Goal: Communication & Community: Answer question/provide support

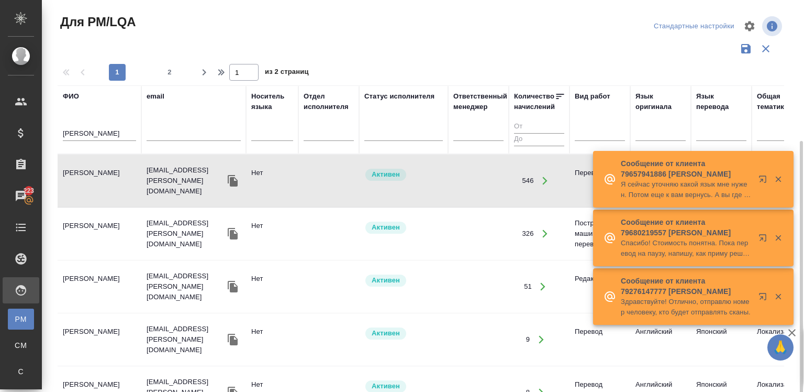
scroll to position [76, 0]
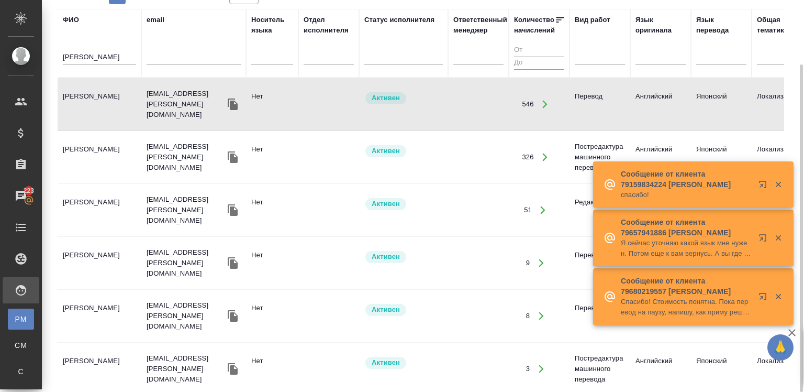
click at [77, 62] on input "sumie" at bounding box center [99, 57] width 73 height 13
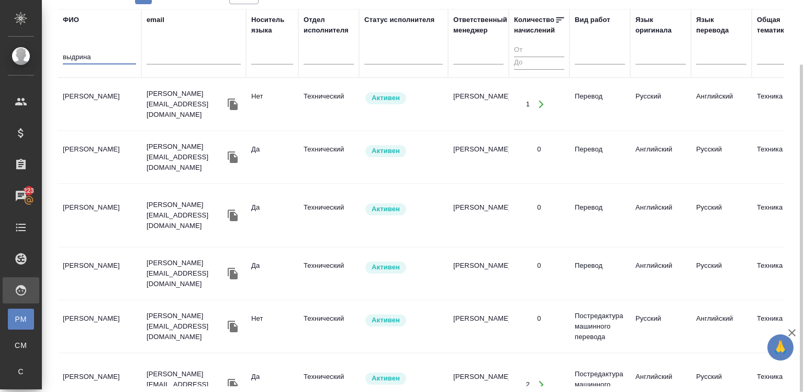
click at [99, 101] on td "Выдрина Екатерина Анатольевна" at bounding box center [100, 104] width 84 height 37
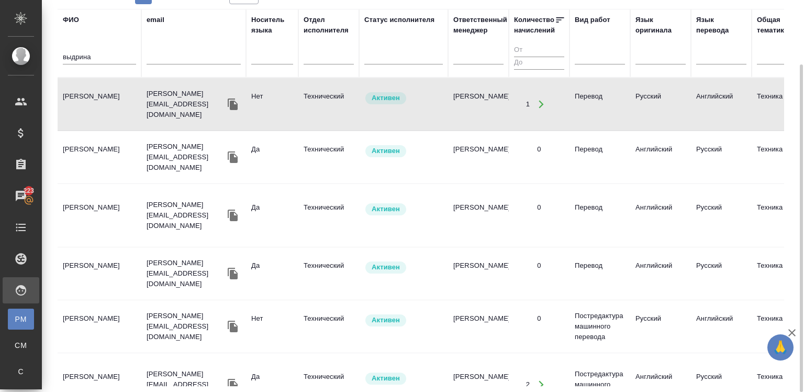
click at [99, 101] on td "Выдрина Екатерина Анатольевна" at bounding box center [100, 104] width 84 height 37
click at [83, 53] on input "выдрина" at bounding box center [99, 57] width 73 height 13
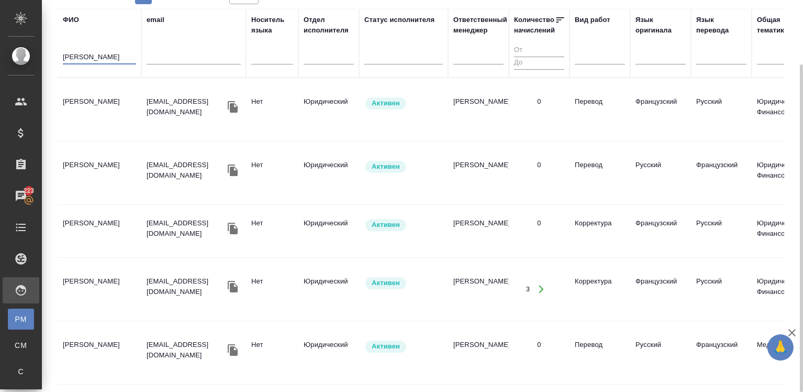
click at [107, 102] on td "Спиридонов Андрей Викторович" at bounding box center [100, 109] width 84 height 37
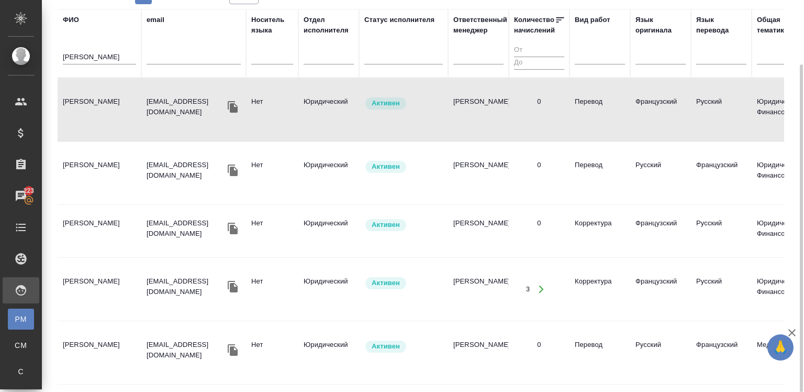
click at [107, 102] on td "Спиридонов Андрей Викторович" at bounding box center [100, 109] width 84 height 37
click at [125, 128] on td "Спиридонов Андрей Викторович" at bounding box center [100, 109] width 84 height 37
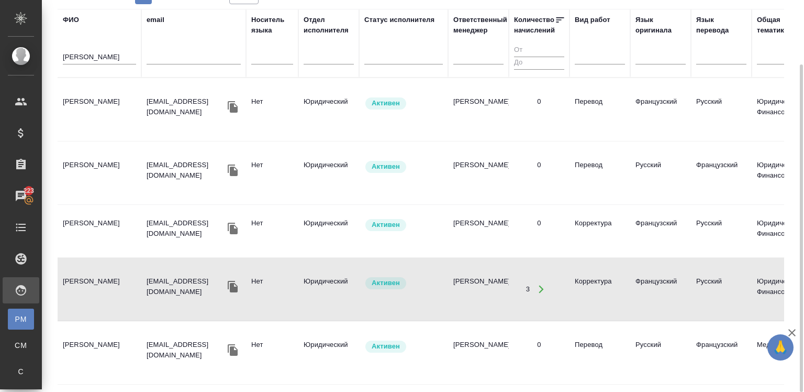
click at [125, 128] on td "Спиридонов Андрей Викторович" at bounding box center [100, 109] width 84 height 37
click at [119, 108] on td "Спиридонов Андрей Викторович" at bounding box center [100, 109] width 84 height 37
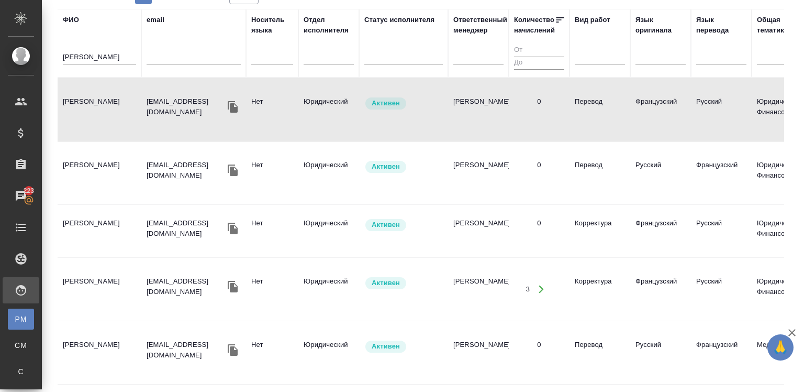
click at [119, 108] on td "Спиридонов Андрей Викторович" at bounding box center [100, 109] width 84 height 37
click at [89, 52] on input "спиридонов андрей" at bounding box center [99, 57] width 73 height 13
click at [89, 52] on input "а" at bounding box center [99, 57] width 73 height 13
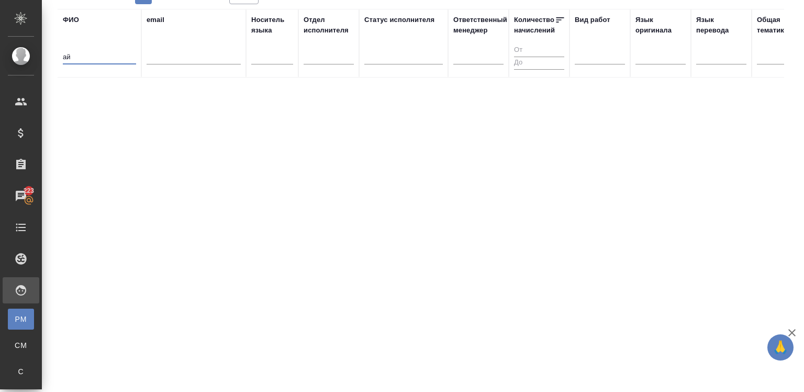
type input "а"
click at [168, 61] on input "text" at bounding box center [194, 57] width 94 height 13
paste input "[EMAIL_ADDRESS][DOMAIN_NAME]"
type input "[EMAIL_ADDRESS][DOMAIN_NAME]"
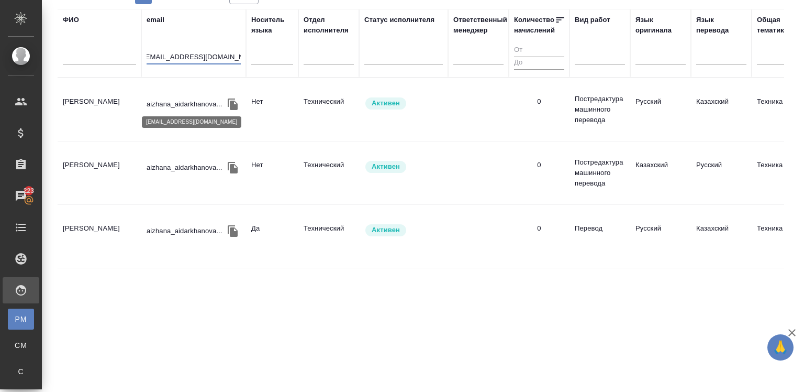
scroll to position [0, 0]
click at [168, 99] on p "aizhana_aidarkhanova..." at bounding box center [184, 104] width 75 height 10
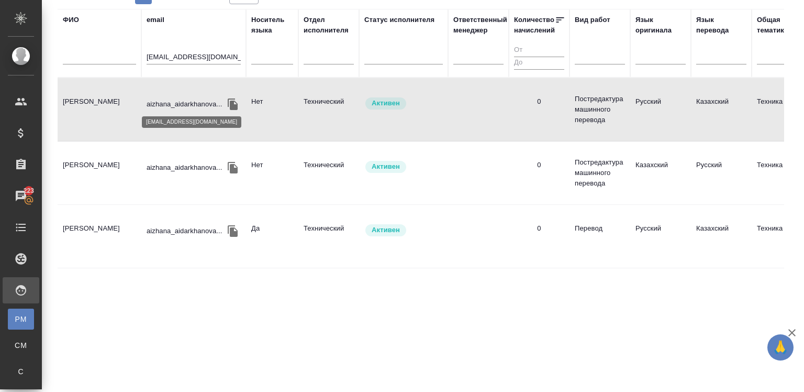
click at [168, 99] on p "aizhana_aidarkhanova..." at bounding box center [184, 104] width 75 height 10
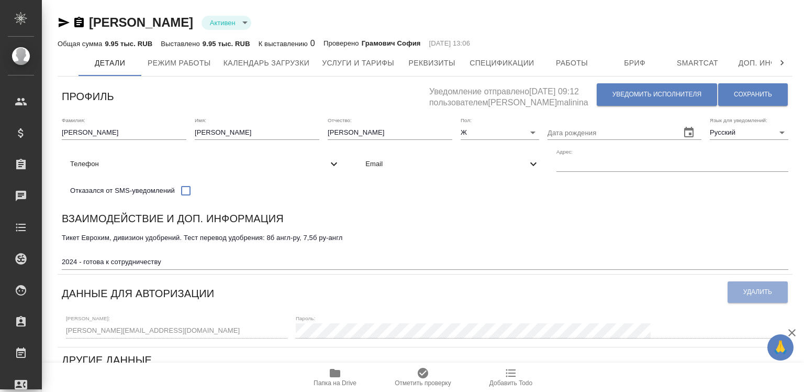
type input "[PERSON_NAME]"
click at [608, 96] on button "Уведомить исполнителя" at bounding box center [657, 94] width 120 height 23
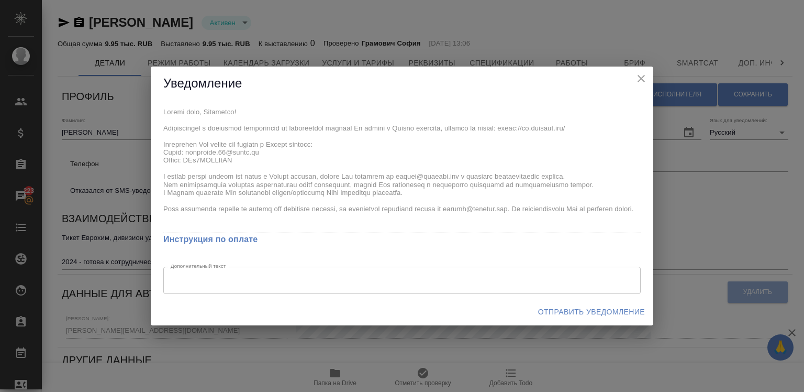
click at [160, 108] on div "x Инструкция по оплате Дополнительный текст x Дополнительный текст" at bounding box center [402, 199] width 503 height 197
click at [238, 158] on div "x Инструкция по оплате Дополнительный текст x Дополнительный текст" at bounding box center [402, 199] width 503 height 197
drag, startPoint x: 160, startPoint y: 108, endPoint x: 159, endPoint y: 143, distance: 35.6
click at [159, 143] on div "x Инструкция по оплате Дополнительный текст x Дополнительный текст" at bounding box center [402, 199] width 503 height 197
click at [615, 310] on span "Отправить уведомление" at bounding box center [591, 311] width 107 height 13
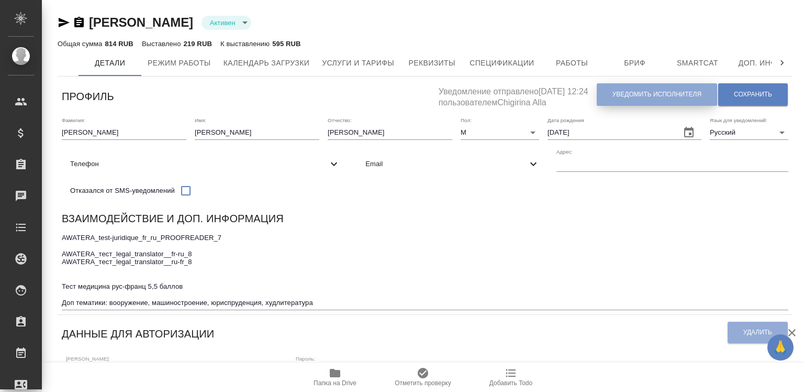
click at [628, 98] on span "Уведомить исполнителя" at bounding box center [656, 94] width 89 height 9
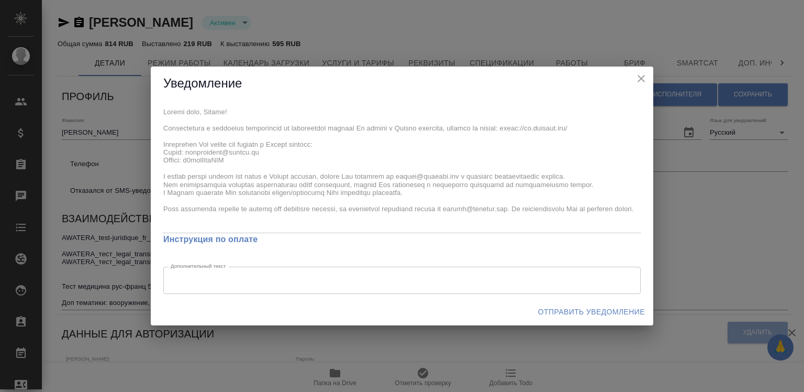
click at [235, 158] on div "x Инструкция по оплате Дополнительный текст x Дополнительный текст" at bounding box center [402, 199] width 503 height 197
drag, startPoint x: 154, startPoint y: 140, endPoint x: 158, endPoint y: 144, distance: 5.7
click at [158, 144] on div "x Инструкция по оплате Дополнительный текст x Дополнительный текст" at bounding box center [402, 199] width 503 height 197
click at [557, 311] on span "Отправить уведомление" at bounding box center [591, 311] width 107 height 13
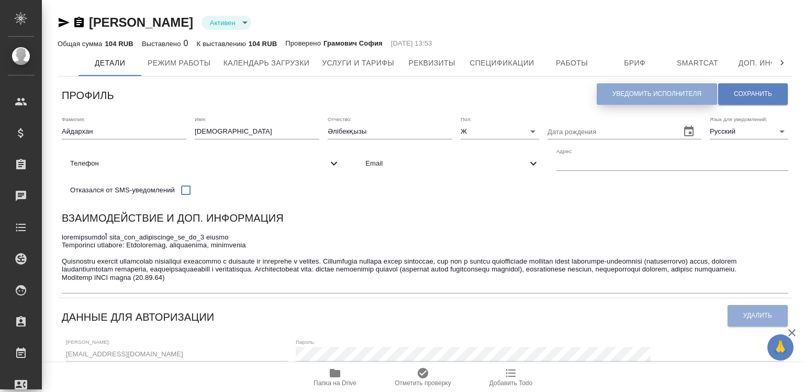
click at [616, 91] on span "Уведомить исполнителя" at bounding box center [656, 94] width 89 height 9
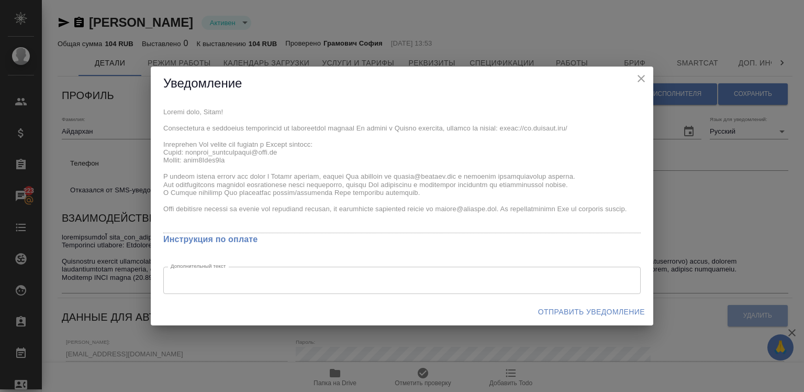
click at [235, 161] on div "x Инструкция по оплате Дополнительный текст x Дополнительный текст" at bounding box center [402, 199] width 503 height 197
click at [160, 140] on div "x Инструкция по оплате Дополнительный текст x Дополнительный текст" at bounding box center [402, 199] width 503 height 197
click at [582, 308] on span "Отправить уведомление" at bounding box center [591, 311] width 107 height 13
